Goal: Communication & Community: Answer question/provide support

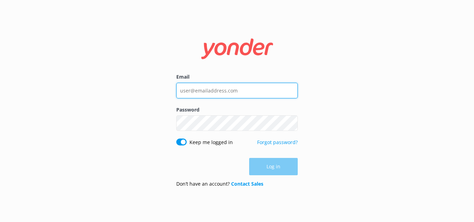
type input "[EMAIL_ADDRESS][DOMAIN_NAME]"
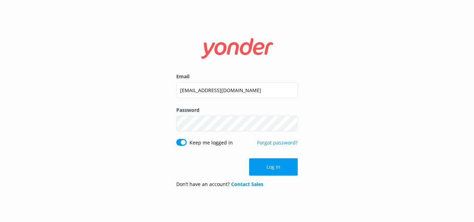
click at [269, 167] on div "Log in" at bounding box center [236, 167] width 121 height 17
click at [272, 168] on button "Log in" at bounding box center [273, 167] width 49 height 17
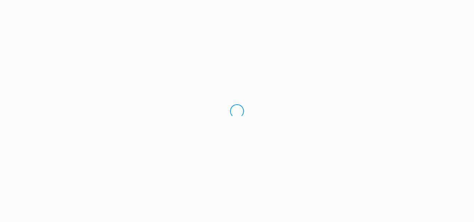
click at [272, 168] on div "Loading.." at bounding box center [237, 111] width 474 height 222
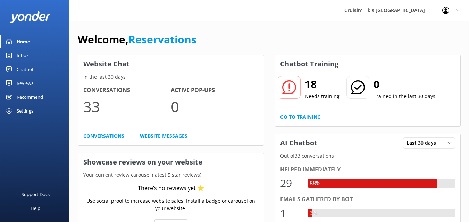
click at [23, 57] on div "Inbox" at bounding box center [23, 56] width 12 height 14
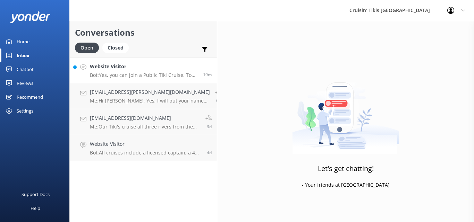
click at [124, 72] on div "Website Visitor Bot: Yes, you can join a Public Tiki Cruise. To book your spot …" at bounding box center [144, 70] width 108 height 15
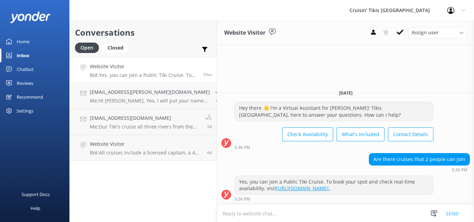
click at [259, 213] on textarea at bounding box center [345, 213] width 257 height 17
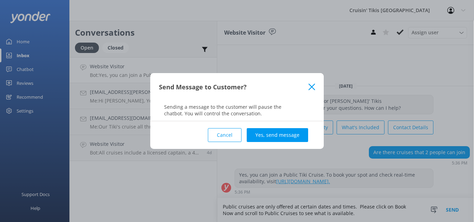
click at [230, 136] on button "Cancel" at bounding box center [225, 135] width 34 height 14
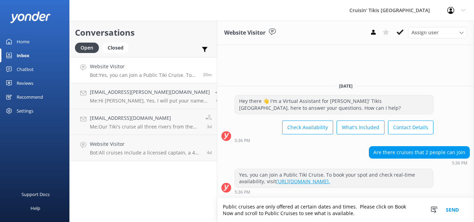
click at [336, 216] on textarea "Public cruises are only offered at certain dates and times. Please click on Boo…" at bounding box center [345, 211] width 257 height 24
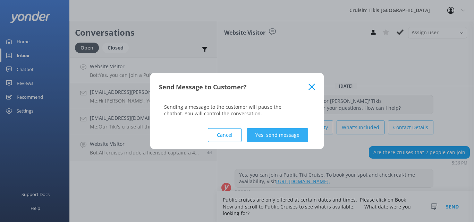
type textarea "Public cruises are only offered at certain dates and times. Please click on Boo…"
click at [270, 136] on button "Yes, send message" at bounding box center [277, 135] width 61 height 14
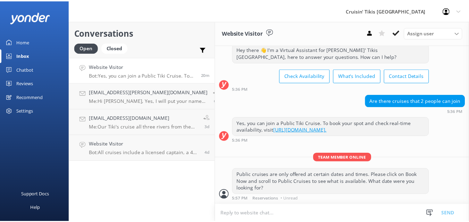
scroll to position [27, 0]
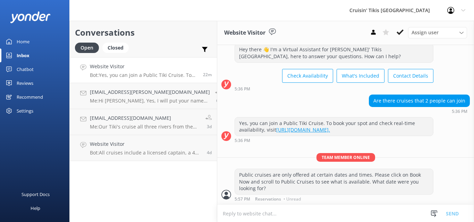
click at [25, 41] on div "Home" at bounding box center [23, 42] width 13 height 14
